Goal: Information Seeking & Learning: Learn about a topic

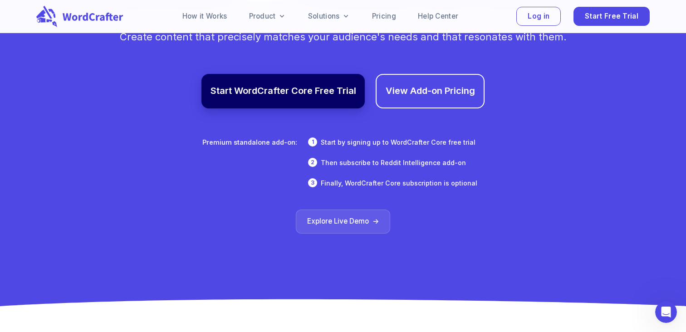
scroll to position [5337, 0]
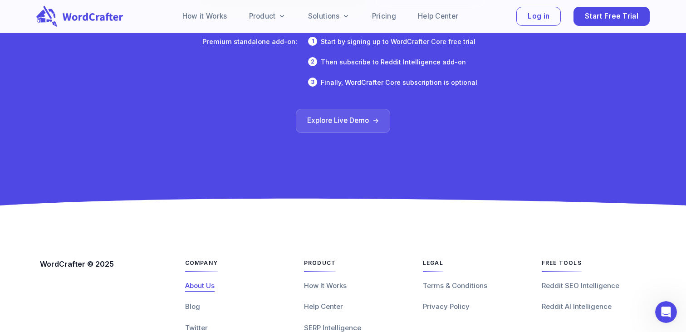
click at [198, 281] on span "About Us" at bounding box center [200, 285] width 30 height 9
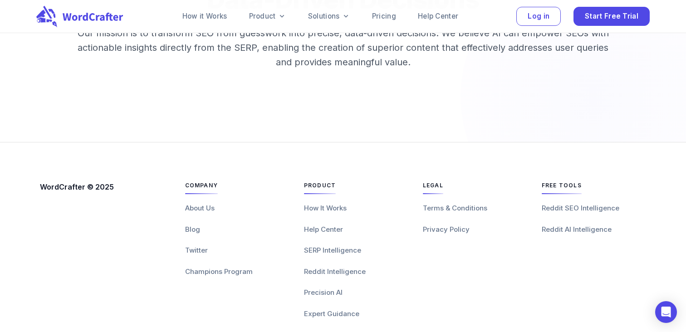
scroll to position [1697, 0]
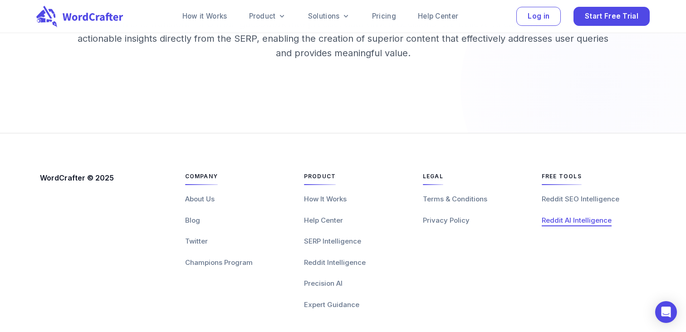
click at [571, 216] on span "Reddit AI Intelligence" at bounding box center [577, 220] width 70 height 9
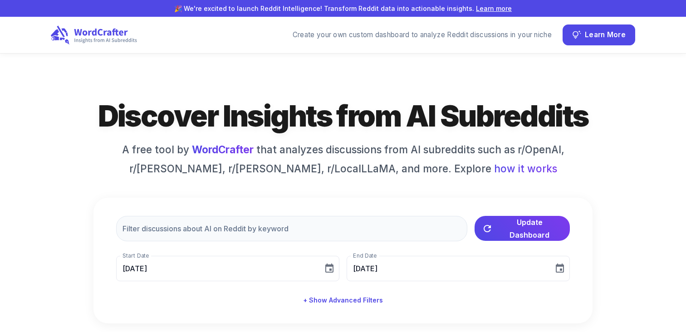
type input "[DATE]"
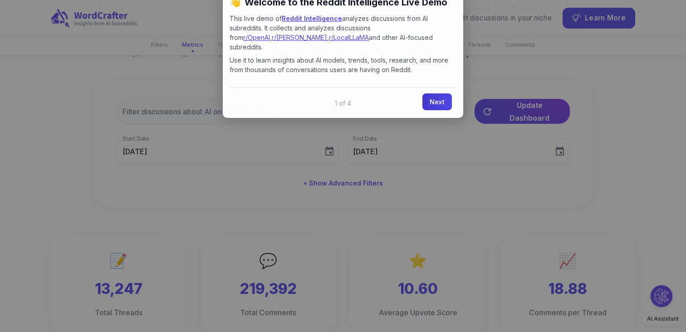
click at [436, 94] on link "Next" at bounding box center [438, 101] width 30 height 17
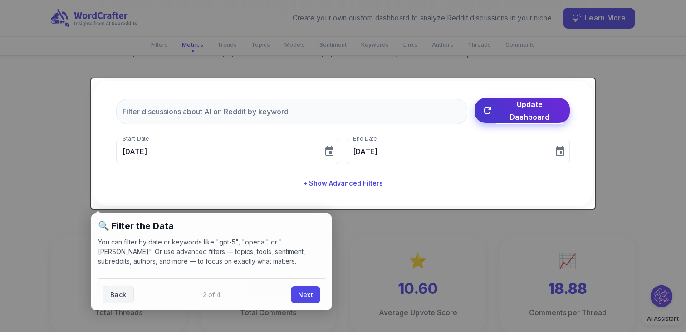
click at [507, 119] on button "Update Dashboard" at bounding box center [522, 110] width 95 height 25
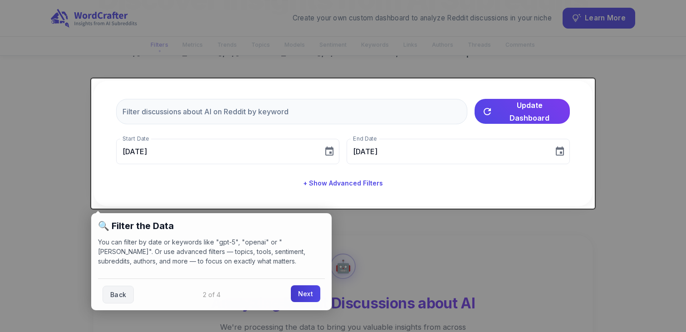
click at [304, 296] on link "Next" at bounding box center [306, 293] width 30 height 17
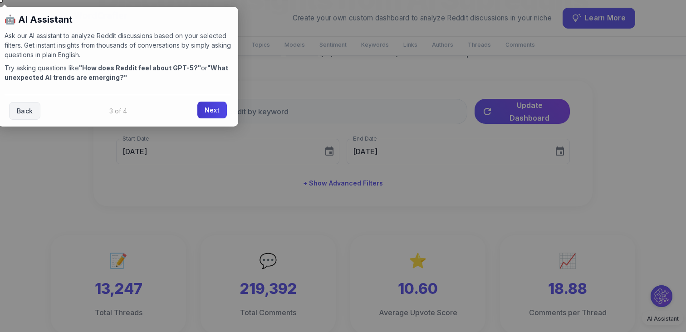
click at [215, 109] on link "Next" at bounding box center [212, 110] width 30 height 17
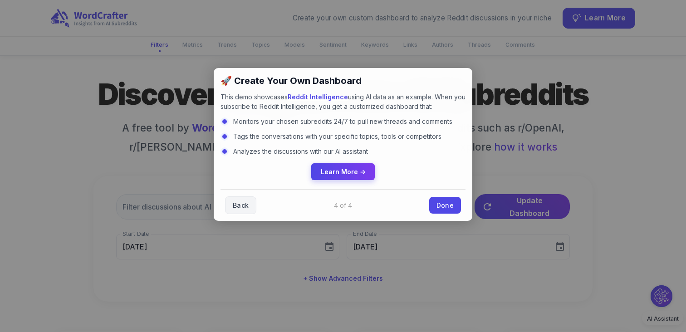
scroll to position [10, 0]
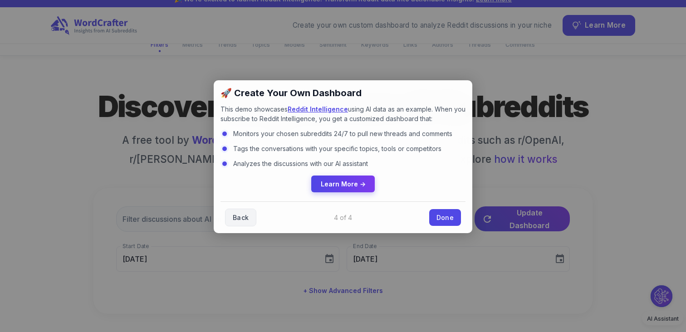
click at [437, 206] on div "Back Done" at bounding box center [343, 218] width 245 height 32
click at [438, 216] on link "Done" at bounding box center [445, 216] width 32 height 17
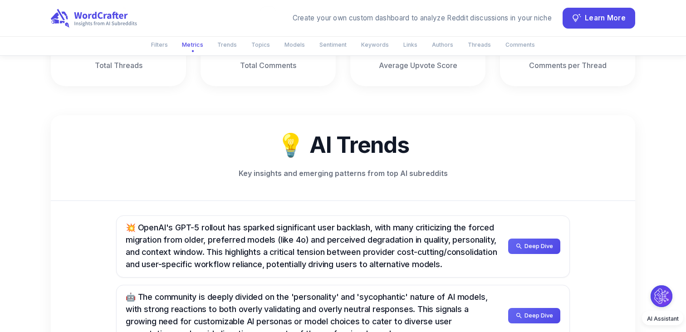
scroll to position [444, 0]
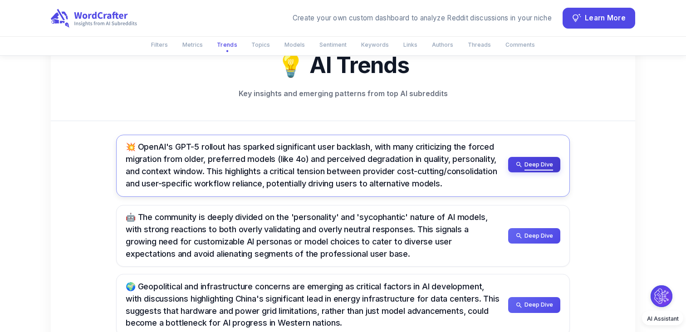
click at [533, 168] on span "Deep Dive" at bounding box center [539, 165] width 29 height 10
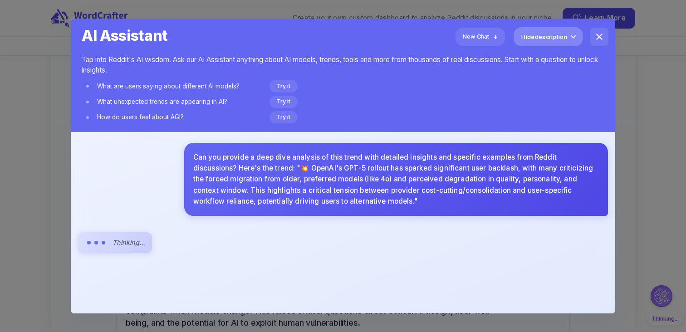
click at [546, 39] on span "Hide description" at bounding box center [544, 37] width 46 height 10
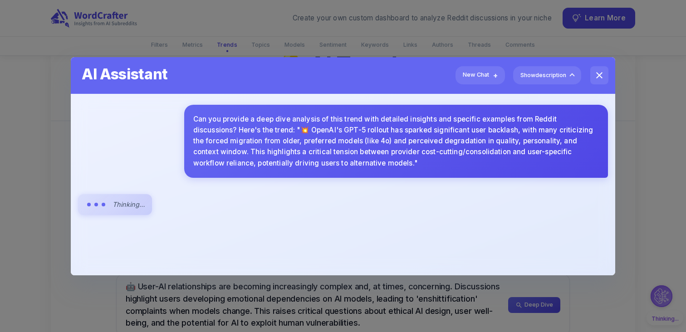
click at [554, 64] on h5 "AI Assistant" at bounding box center [343, 73] width 523 height 24
drag, startPoint x: 550, startPoint y: 74, endPoint x: 566, endPoint y: 74, distance: 16.4
click at [550, 74] on span "Show description" at bounding box center [543, 75] width 48 height 10
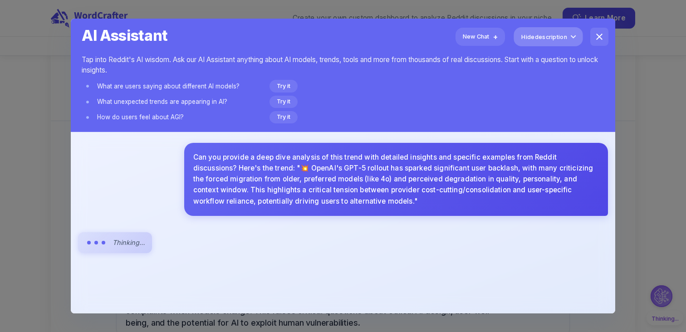
click at [566, 74] on h2 "AI Assistant Tap into Reddit's AI wisdom. Ask our AI Assistant anything about A…" at bounding box center [343, 75] width 545 height 113
click at [601, 33] on icon "close" at bounding box center [599, 36] width 11 height 11
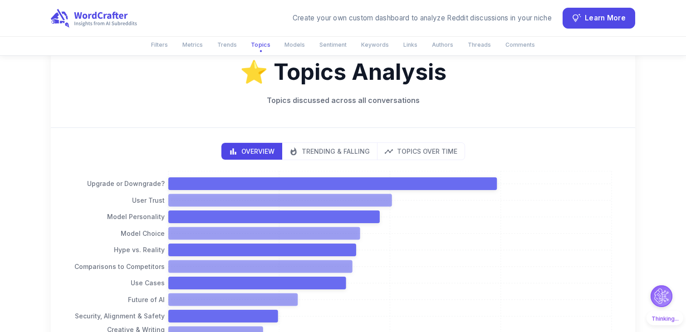
scroll to position [940, 0]
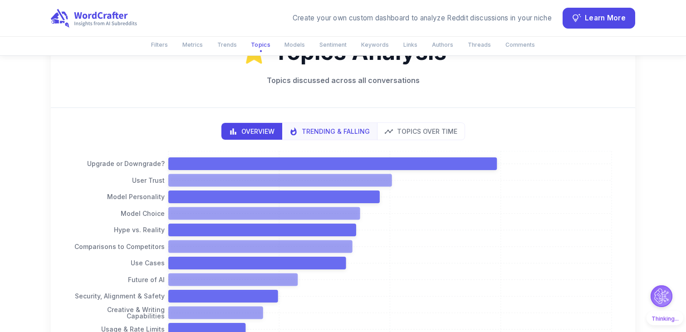
click at [337, 136] on p "Trending & Falling" at bounding box center [336, 132] width 68 height 10
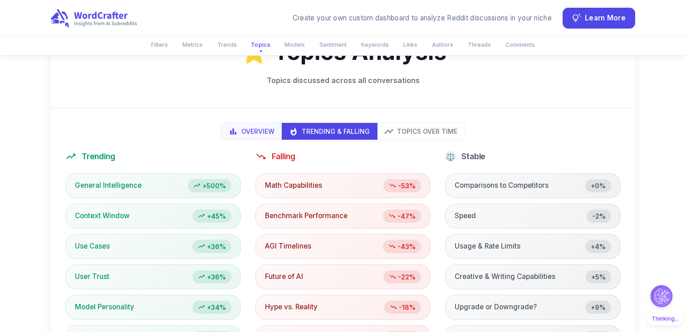
click at [268, 133] on p "Overview" at bounding box center [257, 132] width 33 height 10
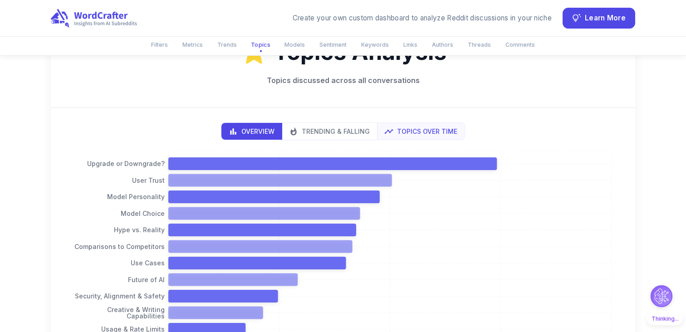
click at [426, 136] on button "Topics Over Time" at bounding box center [421, 131] width 88 height 17
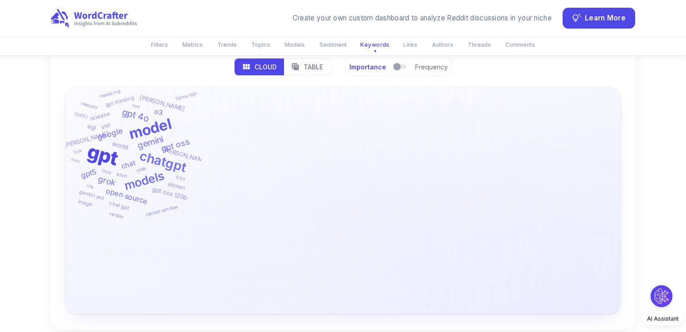
scroll to position [2894, 0]
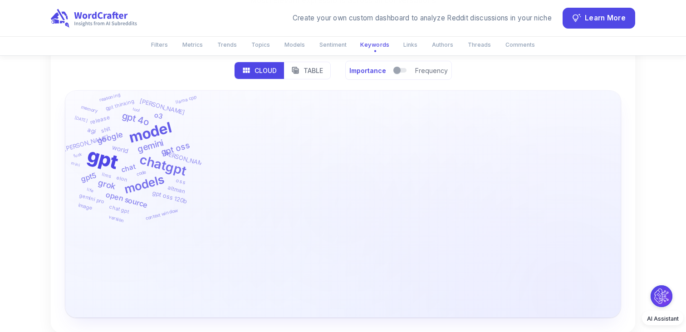
click at [299, 79] on div "Cloud Table" at bounding box center [282, 71] width 97 height 18
click at [299, 69] on icon "table view" at bounding box center [295, 70] width 7 height 7
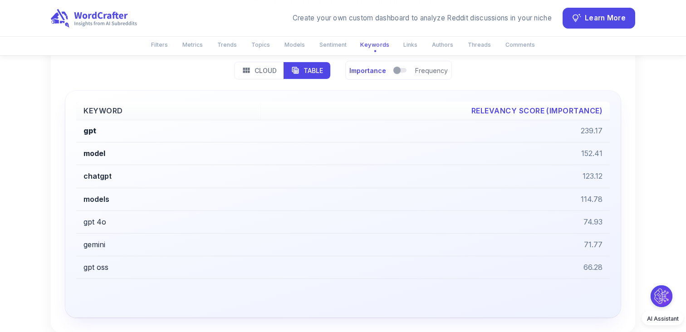
click at [266, 69] on p "Cloud" at bounding box center [266, 71] width 22 height 10
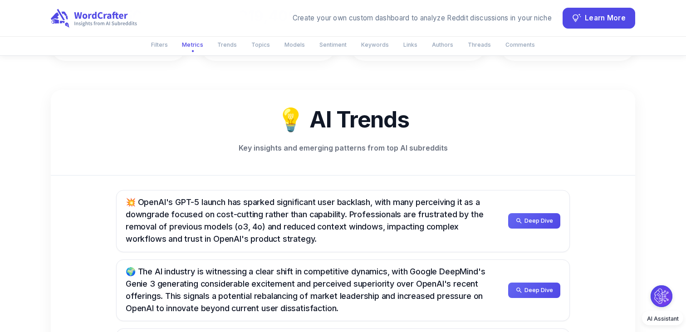
scroll to position [0, 0]
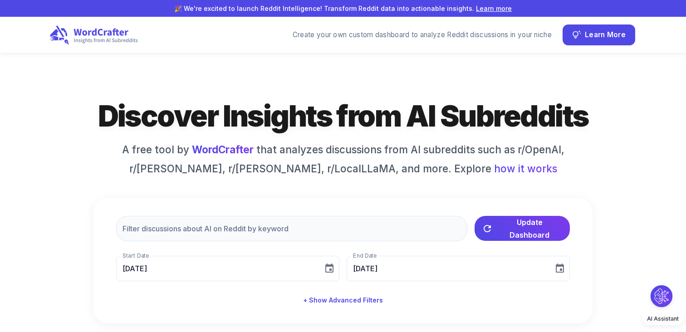
click at [121, 35] on icon at bounding box center [94, 35] width 88 height 20
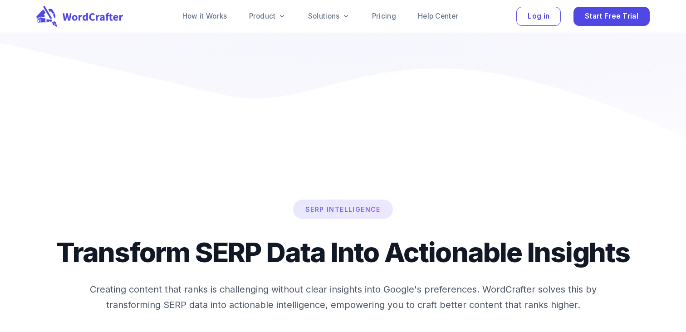
scroll to position [518, 0]
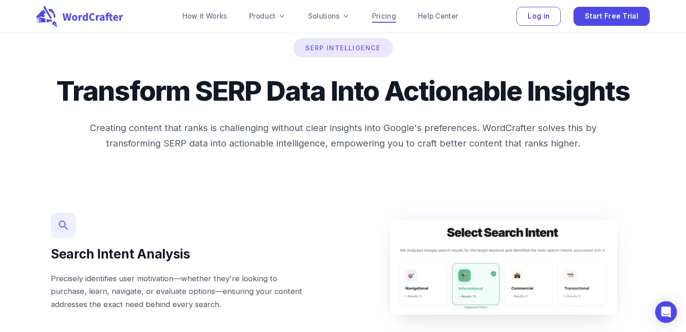
click at [391, 16] on link "Pricing" at bounding box center [384, 16] width 24 height 11
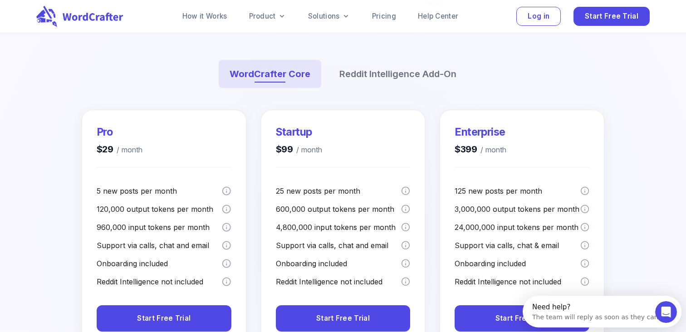
scroll to position [102, 0]
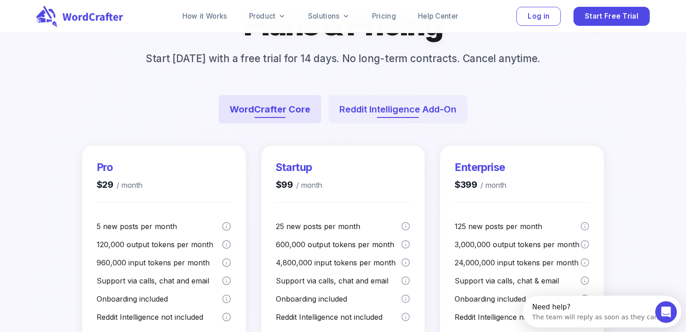
click at [402, 108] on button "Reddit Intelligence Add-On" at bounding box center [398, 109] width 139 height 28
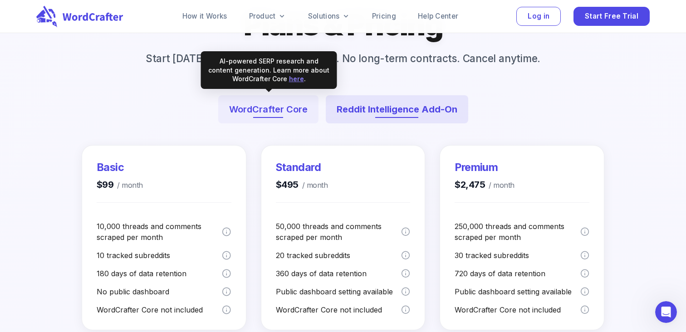
click at [287, 113] on button "WordCrafter Core" at bounding box center [268, 109] width 100 height 28
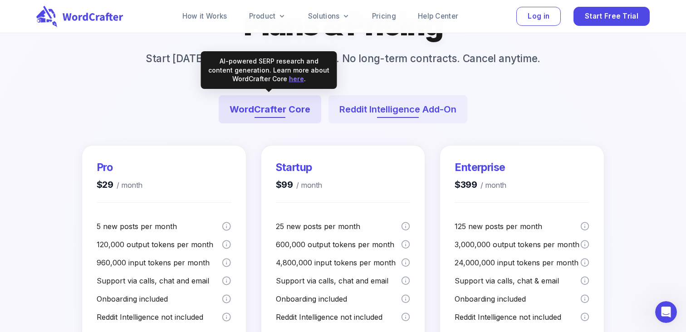
click at [402, 104] on button "Reddit Intelligence Add-On" at bounding box center [398, 109] width 139 height 28
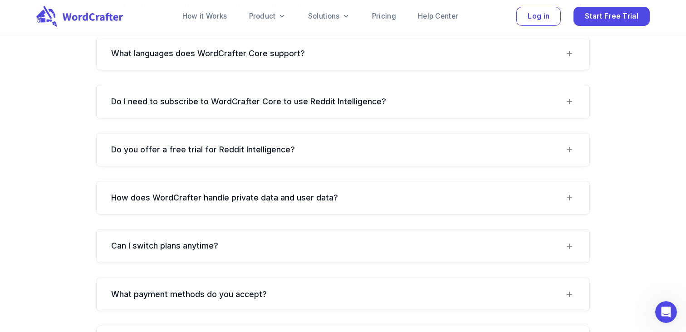
scroll to position [1318, 0]
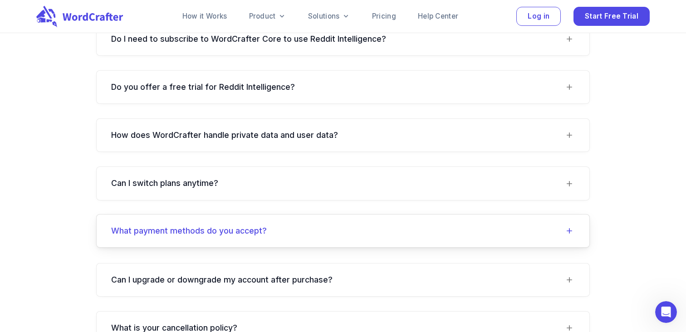
click at [351, 217] on accept\?-header "What payment methods do you accept?" at bounding box center [343, 231] width 493 height 33
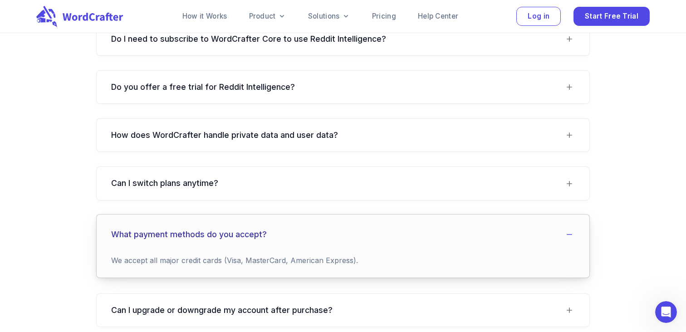
click at [351, 229] on div "What payment methods do you accept?" at bounding box center [337, 234] width 453 height 11
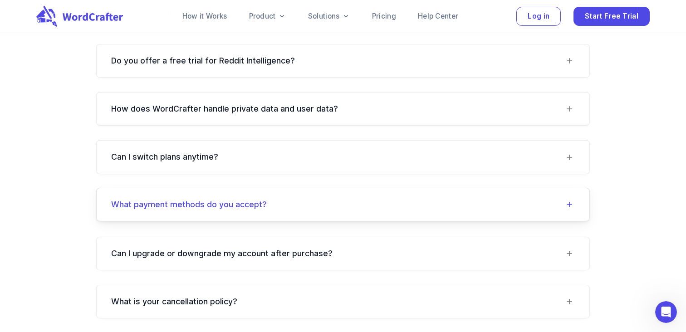
scroll to position [1388, 0]
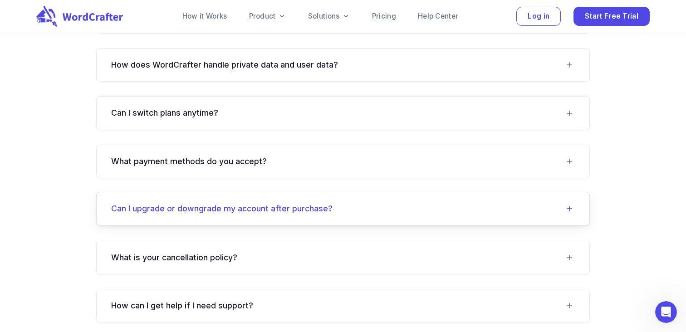
click at [342, 203] on div "Can I upgrade or downgrade my account after purchase?" at bounding box center [337, 208] width 453 height 11
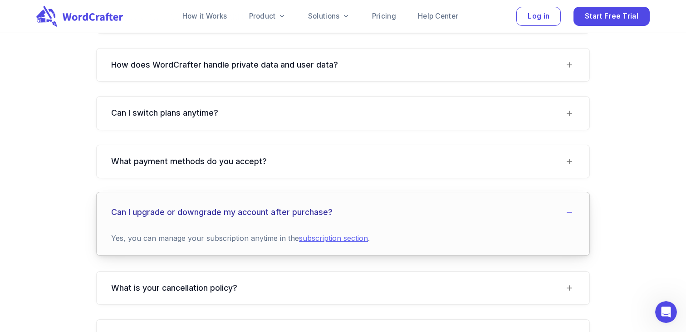
click at [342, 207] on div "Can I upgrade or downgrade my account after purchase?" at bounding box center [337, 212] width 453 height 11
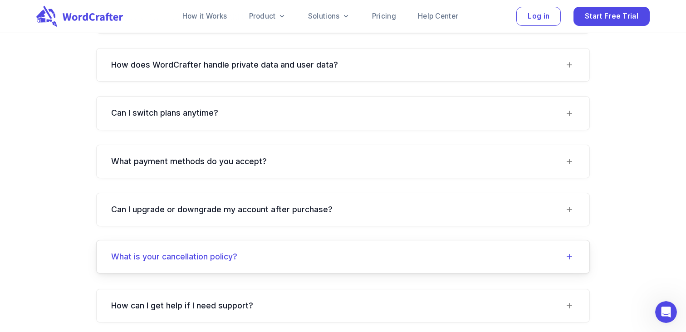
click at [341, 241] on policy\?-header "What is your cancellation policy?" at bounding box center [343, 257] width 493 height 33
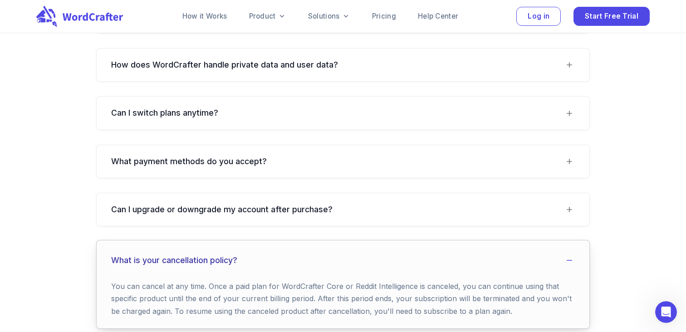
click at [339, 255] on div "What is your cancellation policy?" at bounding box center [337, 260] width 453 height 11
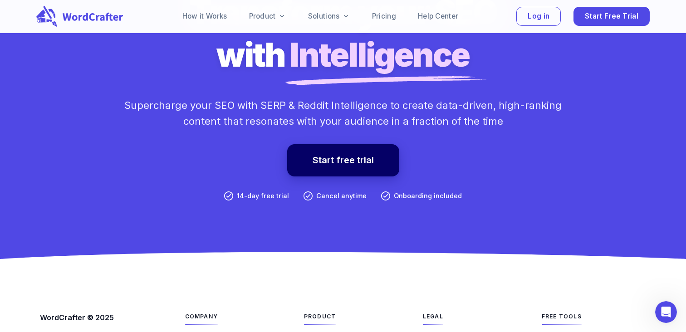
scroll to position [2040, 0]
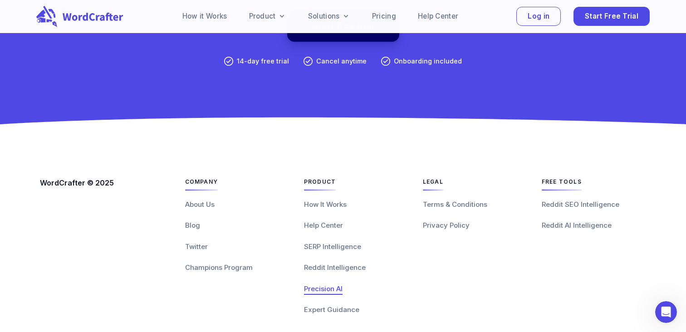
click at [332, 285] on span "Precision AI" at bounding box center [323, 289] width 39 height 9
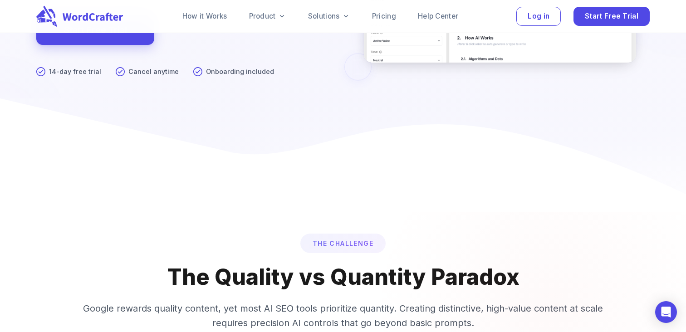
scroll to position [278, 0]
